Goal: Task Accomplishment & Management: Use online tool/utility

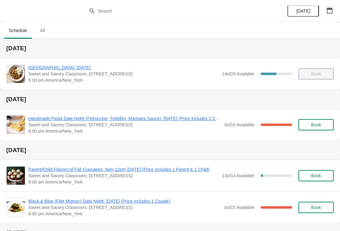
click at [64, 117] on span "Handmade Pasta Date Night (Fettuccine, Tortellini, Marinara Sauce): [DATE] (Pri…" at bounding box center [124, 119] width 193 height 6
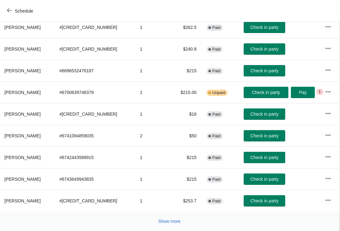
scroll to position [110, 0]
click at [168, 227] on button "Show more" at bounding box center [169, 221] width 27 height 11
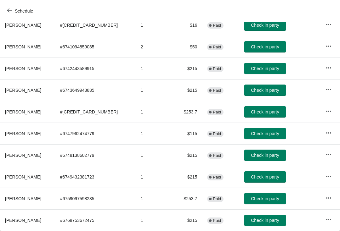
scroll to position [199, 0]
click at [264, 204] on button "Check in party" at bounding box center [265, 198] width 42 height 11
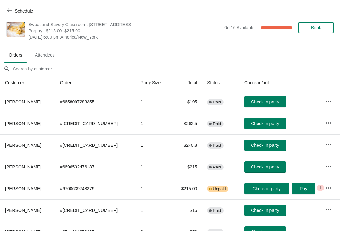
scroll to position [13, 0]
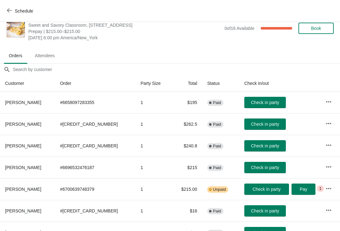
click at [262, 105] on span "Check in party" at bounding box center [265, 102] width 28 height 5
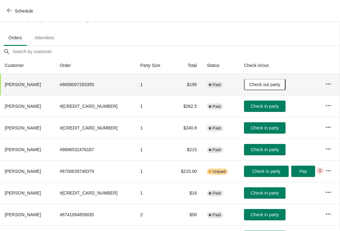
scroll to position [32, 0]
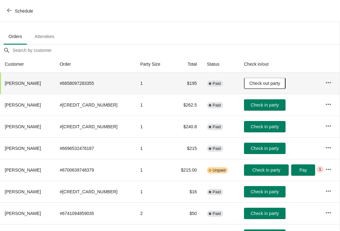
click at [263, 150] on span "Check in party" at bounding box center [265, 148] width 28 height 5
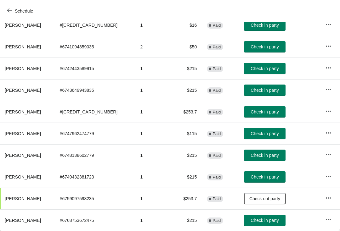
scroll to position [199, 0]
click at [262, 182] on button "Check in party" at bounding box center [265, 177] width 42 height 11
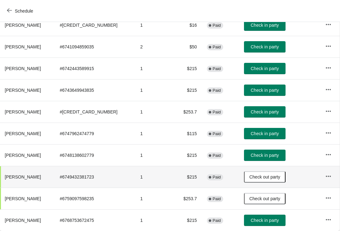
click at [262, 71] on span "Check in party" at bounding box center [265, 68] width 28 height 5
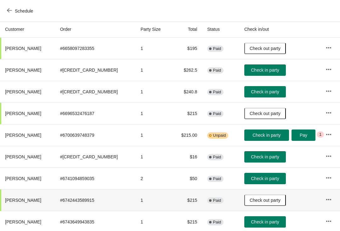
scroll to position [66, 0]
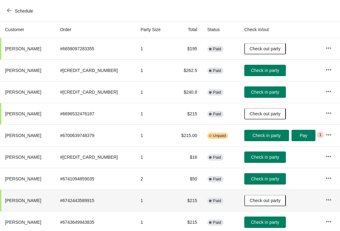
click at [265, 67] on button "Check in party" at bounding box center [265, 70] width 42 height 11
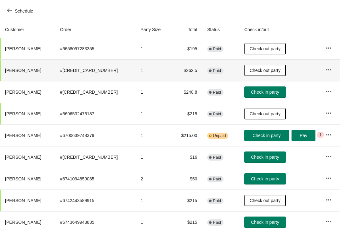
click at [267, 93] on span "Check in party" at bounding box center [265, 92] width 28 height 5
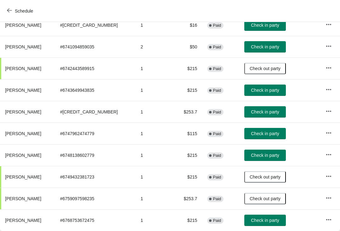
scroll to position [199, 0]
click at [267, 220] on span "Check in party" at bounding box center [265, 220] width 28 height 5
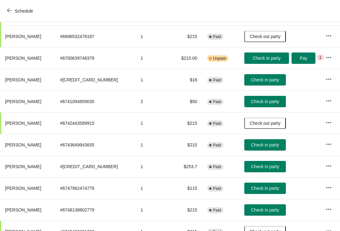
scroll to position [144, 0]
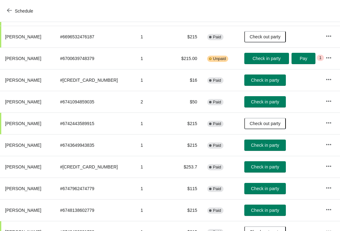
click at [267, 60] on span "Check in party" at bounding box center [267, 58] width 28 height 5
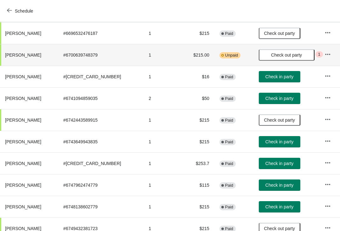
scroll to position [147, 0]
click at [279, 99] on span "Check in party" at bounding box center [279, 98] width 28 height 5
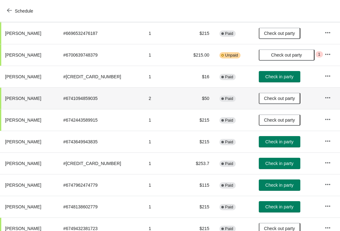
click at [278, 189] on button "Check in party" at bounding box center [280, 185] width 42 height 11
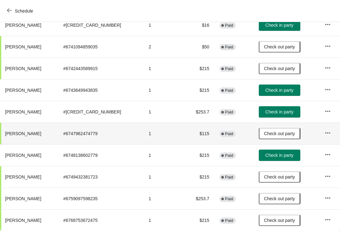
scroll to position [199, 0]
click at [277, 112] on span "Check in party" at bounding box center [279, 112] width 28 height 5
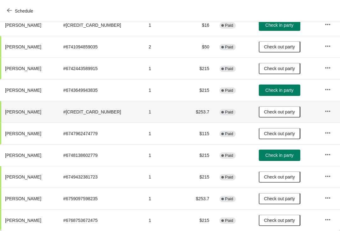
click at [274, 159] on button "Check in party" at bounding box center [280, 155] width 42 height 11
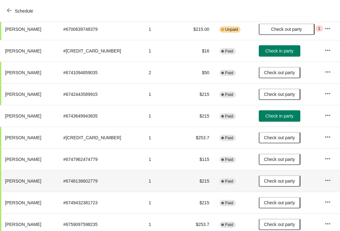
scroll to position [173, 0]
click at [285, 114] on span "Check in party" at bounding box center [279, 116] width 28 height 5
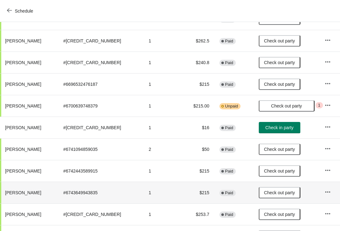
scroll to position [96, 0]
